Goal: Information Seeking & Learning: Learn about a topic

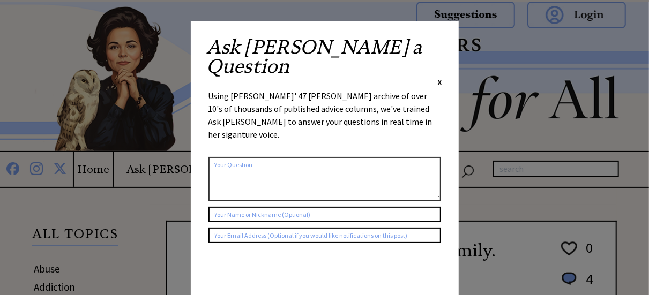
click at [442, 77] on span "X" at bounding box center [440, 82] width 5 height 11
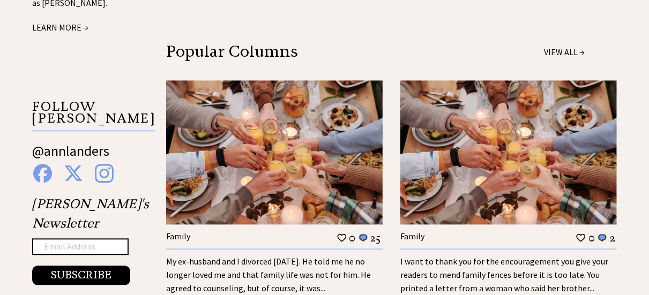
scroll to position [1071, 0]
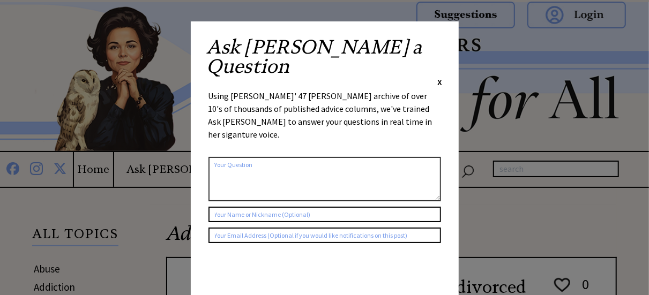
click at [438, 77] on span "X" at bounding box center [440, 82] width 5 height 11
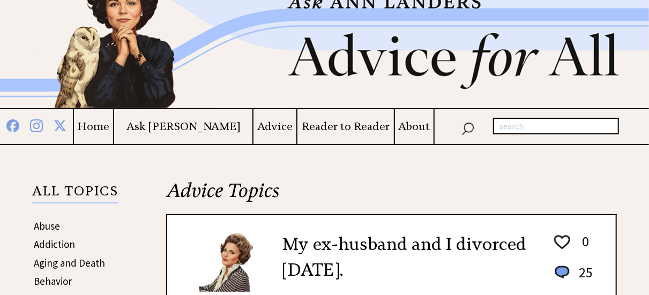
scroll to position [35, 0]
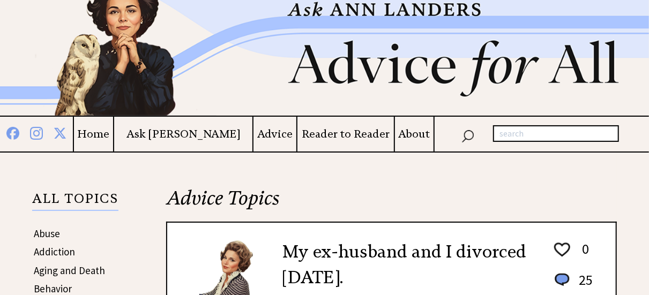
click at [113, 131] on h4 "Home" at bounding box center [93, 134] width 39 height 13
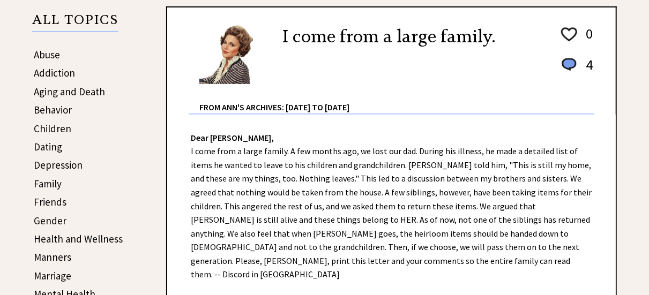
scroll to position [193, 0]
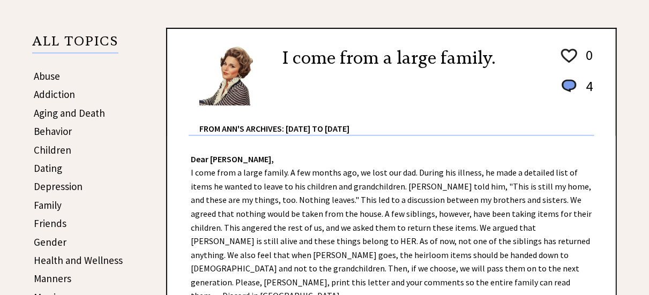
click at [55, 187] on link "Depression" at bounding box center [58, 186] width 49 height 13
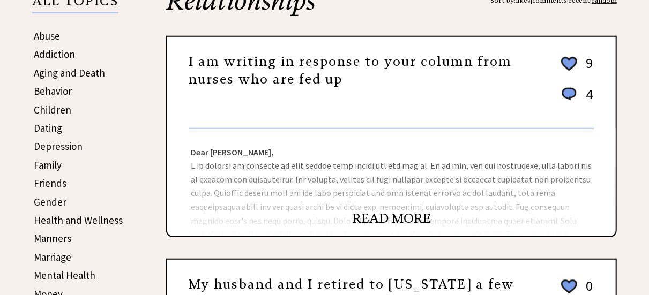
scroll to position [236, 0]
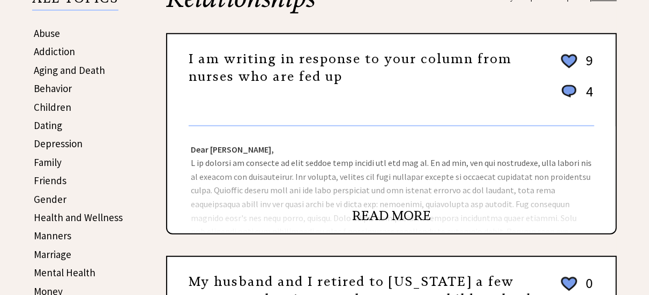
click at [403, 214] on link "READ MORE" at bounding box center [391, 216] width 79 height 16
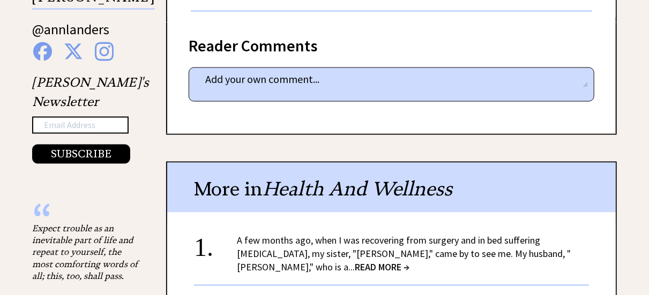
scroll to position [793, 0]
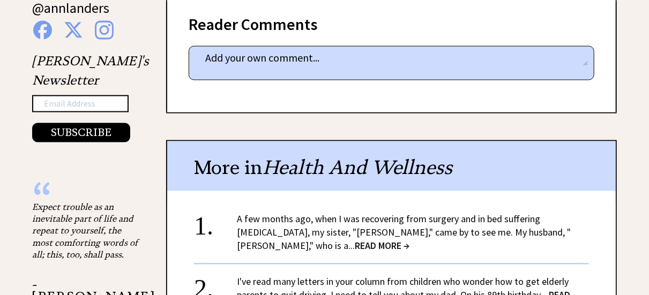
click at [355, 244] on span "READ MORE →" at bounding box center [382, 246] width 55 height 12
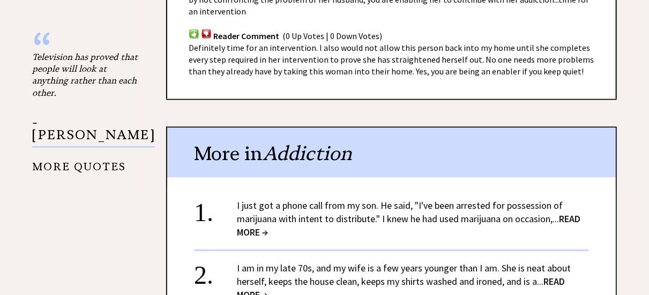
scroll to position [964, 0]
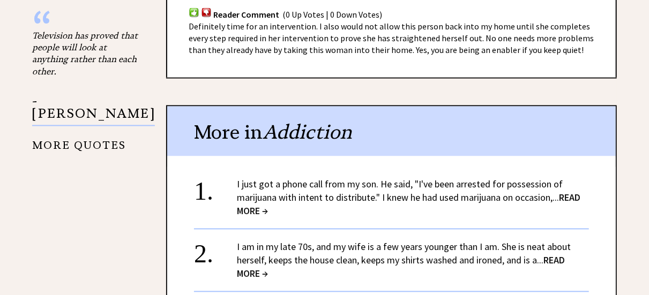
click at [561, 254] on span "READ MORE →" at bounding box center [401, 267] width 328 height 26
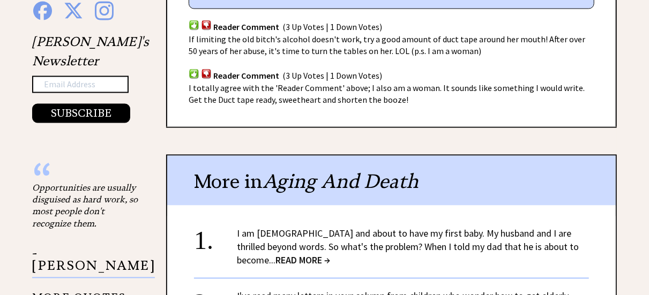
scroll to position [814, 0]
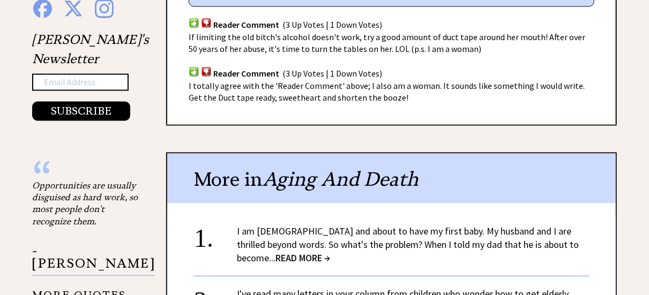
click at [330, 252] on span "READ MORE →" at bounding box center [302, 258] width 55 height 12
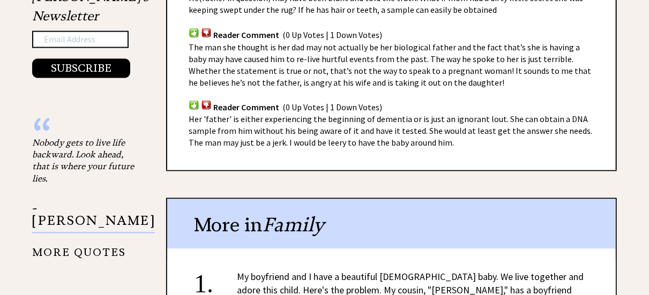
scroll to position [879, 0]
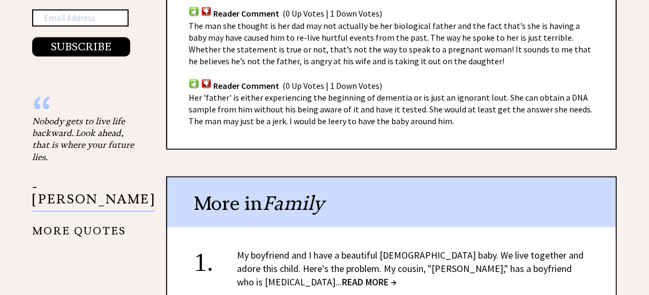
click at [396, 276] on span "READ MORE →" at bounding box center [369, 282] width 55 height 12
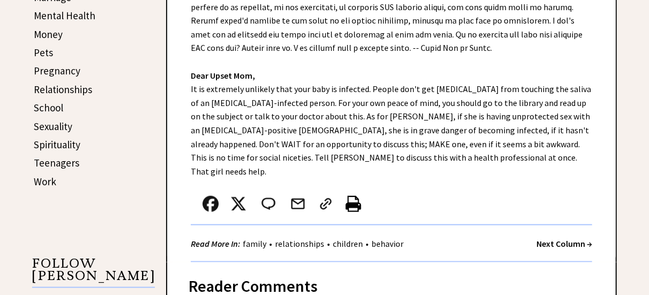
scroll to position [514, 0]
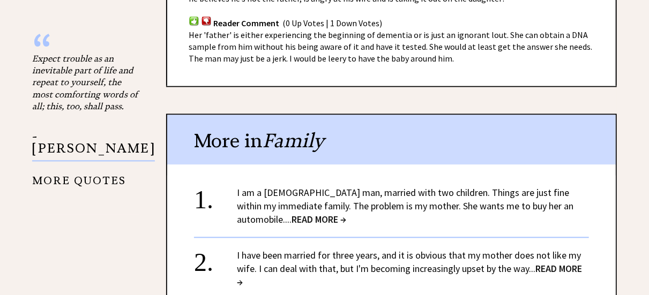
scroll to position [943, 0]
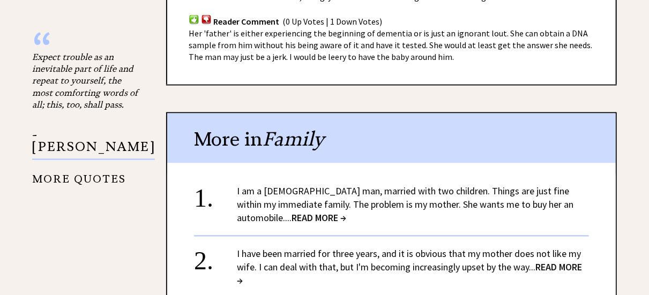
click at [563, 261] on span "READ MORE →" at bounding box center [409, 274] width 345 height 26
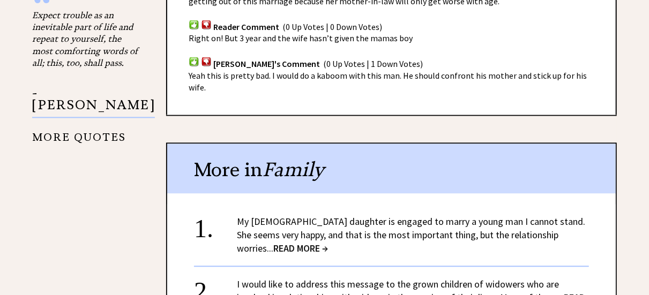
scroll to position [986, 0]
click at [328, 242] on span "READ MORE →" at bounding box center [300, 248] width 55 height 12
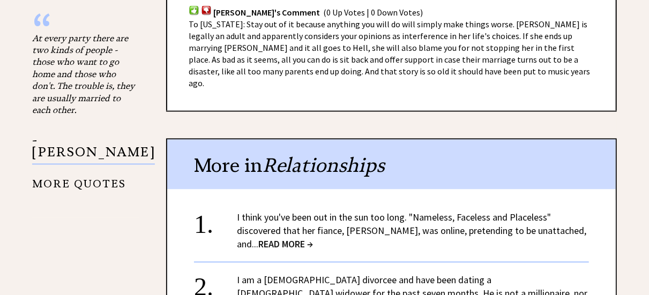
scroll to position [964, 0]
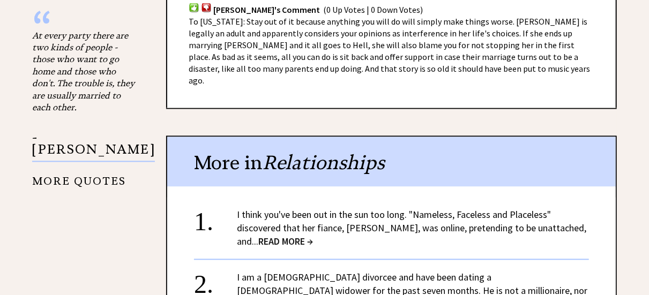
click at [276, 236] on span "READ MORE →" at bounding box center [285, 242] width 55 height 12
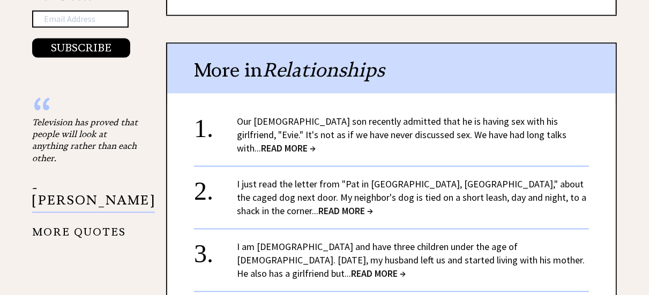
scroll to position [879, 0]
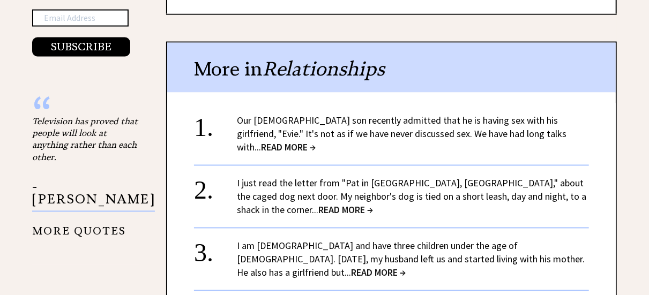
click at [406, 267] on span "READ MORE →" at bounding box center [378, 273] width 55 height 12
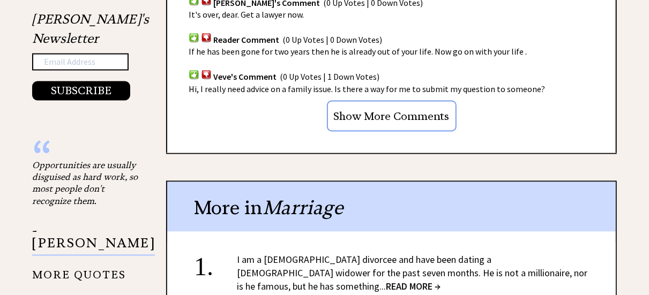
scroll to position [836, 0]
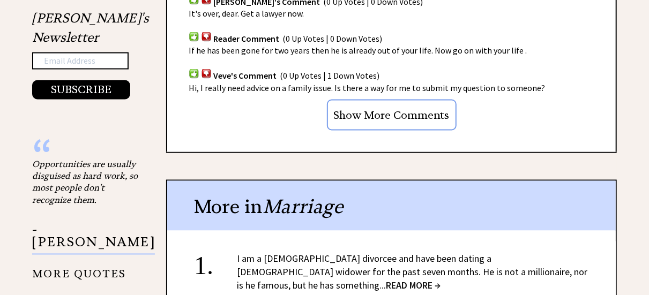
click at [440, 280] on span "READ MORE →" at bounding box center [413, 286] width 55 height 12
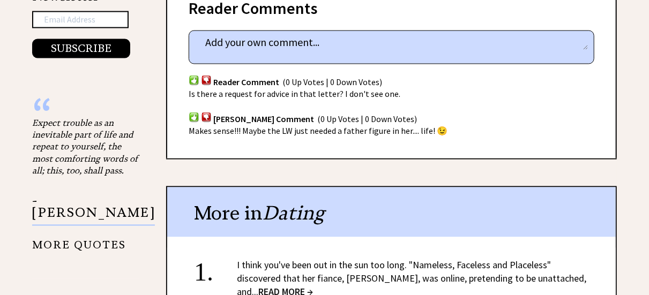
scroll to position [879, 0]
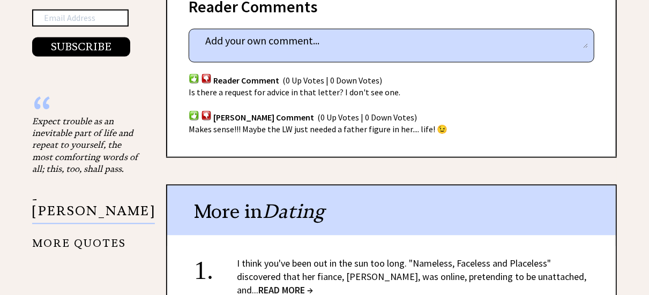
click at [277, 284] on span "READ MORE →" at bounding box center [285, 290] width 55 height 12
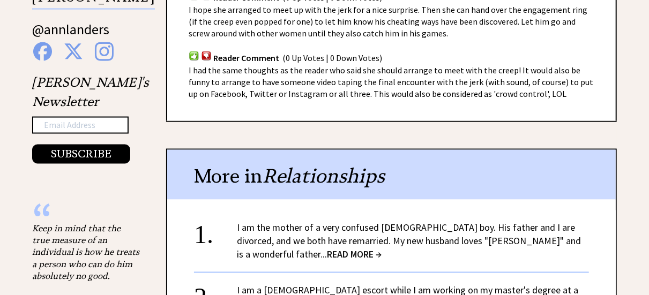
scroll to position [793, 0]
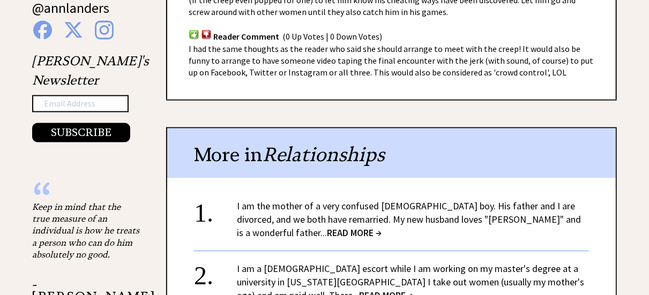
click at [381, 234] on span "READ MORE →" at bounding box center [354, 233] width 55 height 12
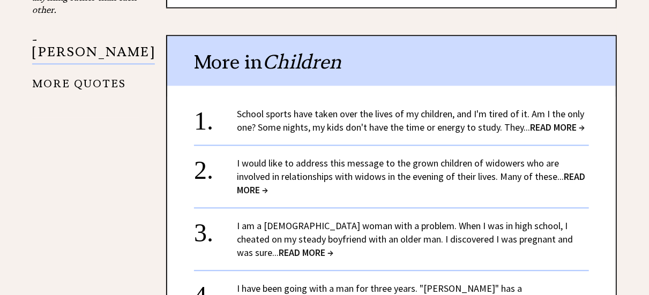
scroll to position [1029, 0]
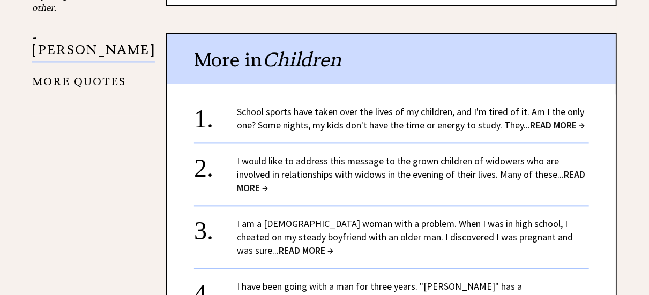
click at [333, 244] on span "READ MORE →" at bounding box center [306, 250] width 55 height 12
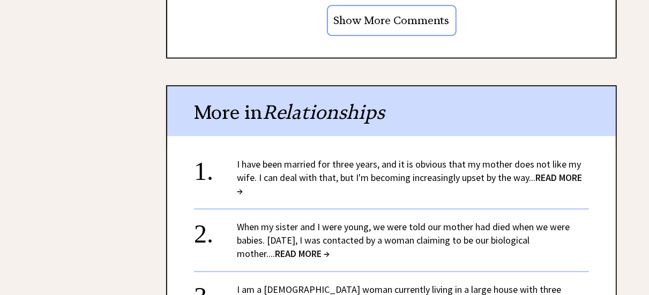
scroll to position [1286, 0]
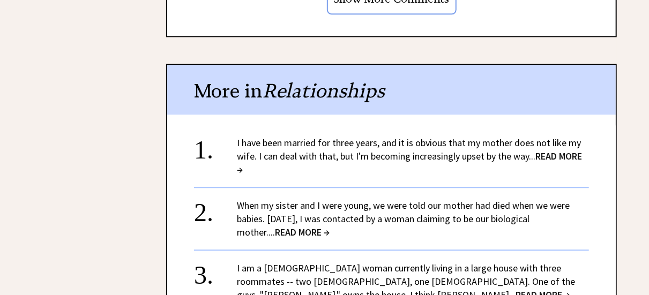
click at [302, 226] on span "READ MORE →" at bounding box center [302, 232] width 55 height 12
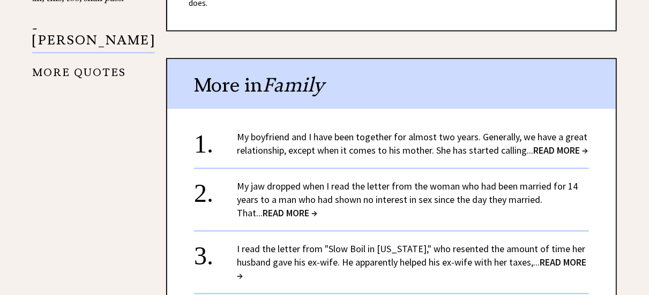
scroll to position [1071, 0]
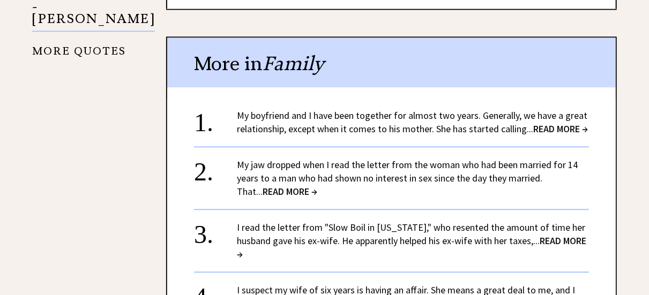
click at [266, 192] on span "READ MORE →" at bounding box center [290, 191] width 55 height 12
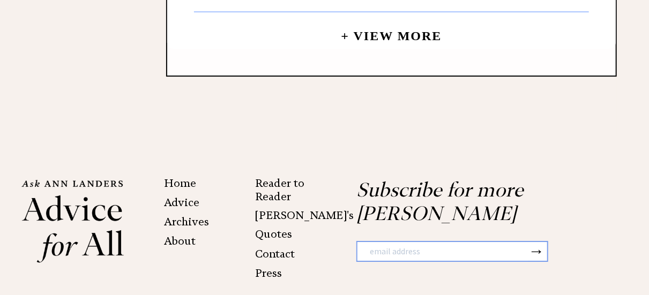
scroll to position [1650, 0]
